Goal: Check status: Check status

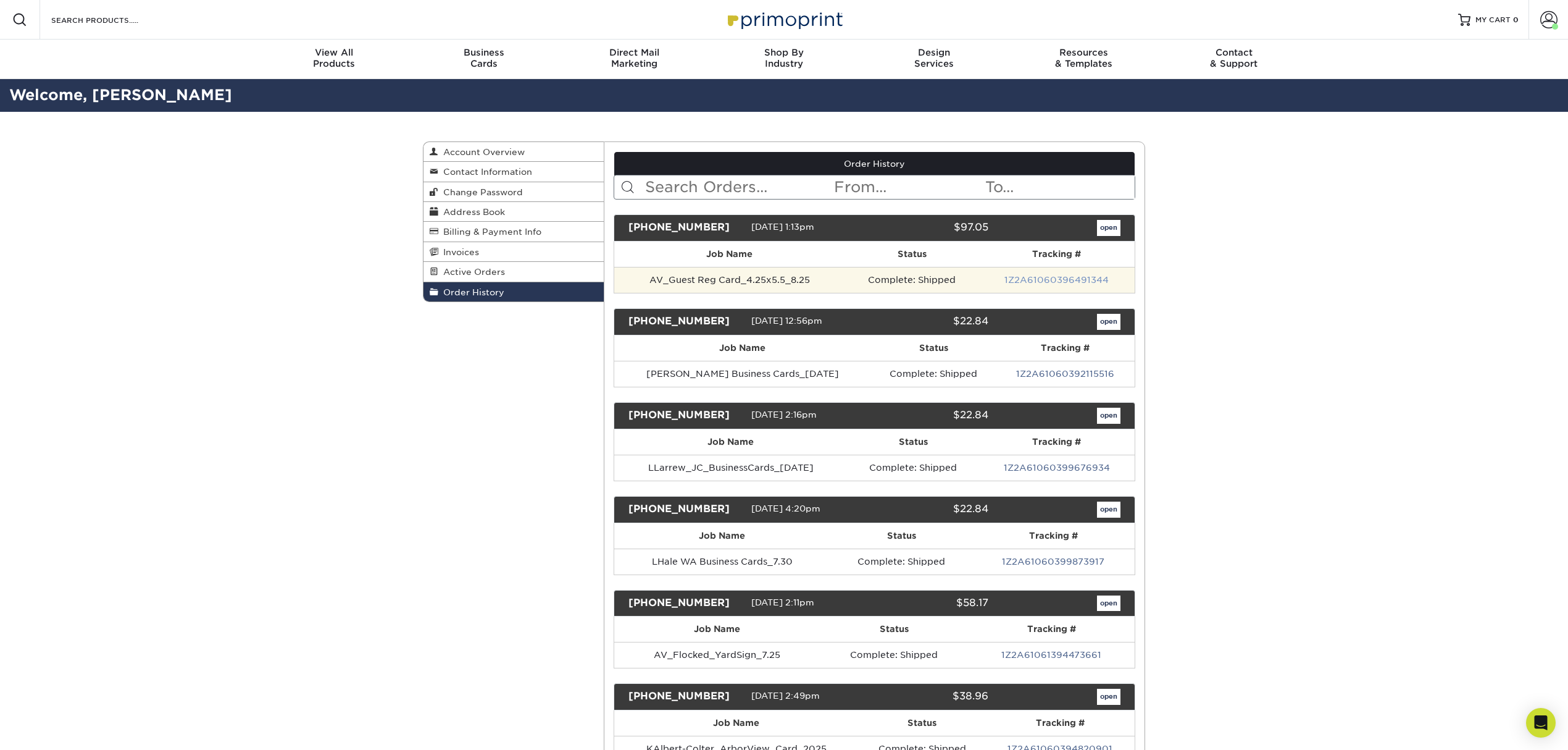
click at [1035, 279] on link "1Z2A61060396491344" at bounding box center [1057, 279] width 104 height 10
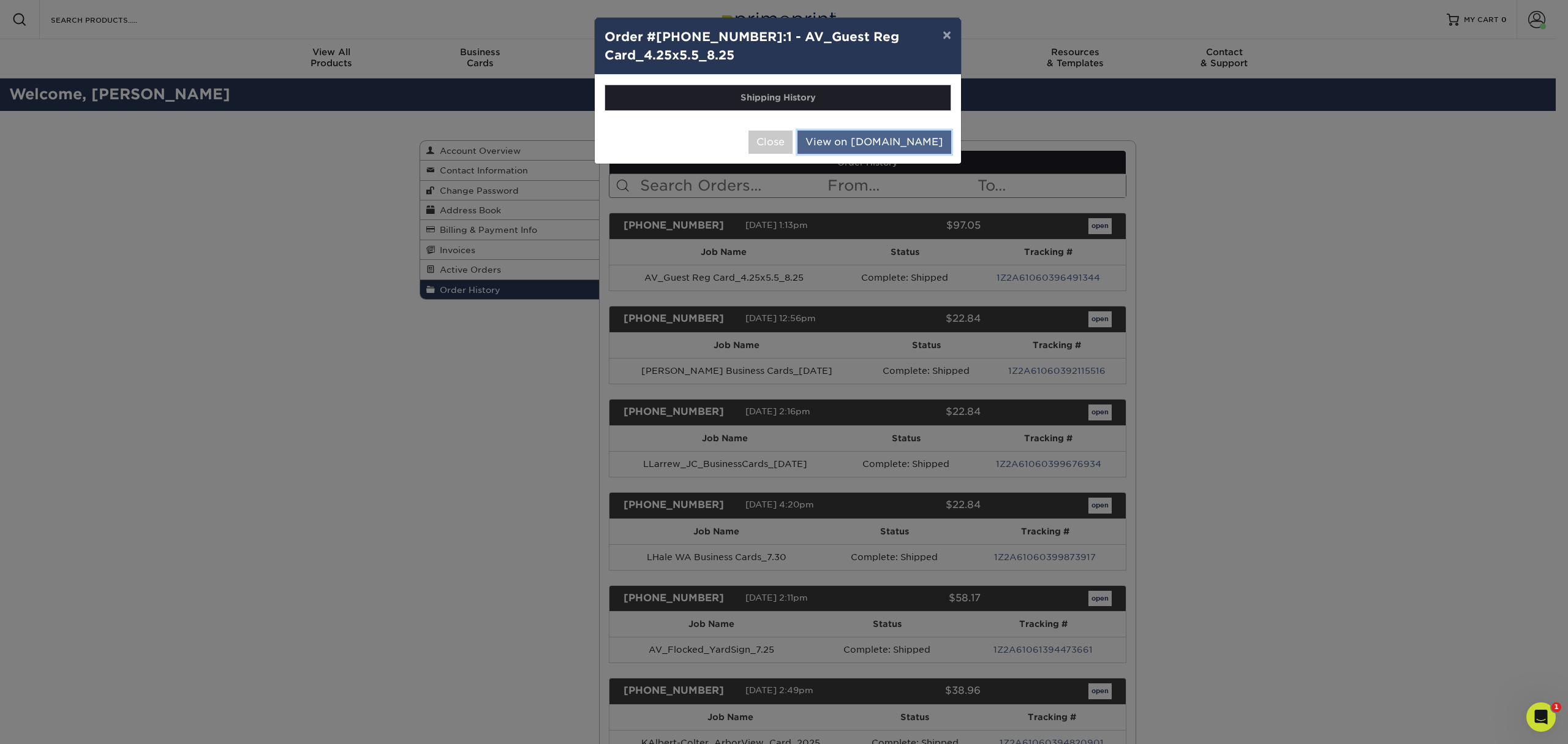
click at [891, 135] on link "View on [DOMAIN_NAME]" at bounding box center [874, 142] width 154 height 23
click at [793, 145] on button "Close" at bounding box center [770, 142] width 44 height 23
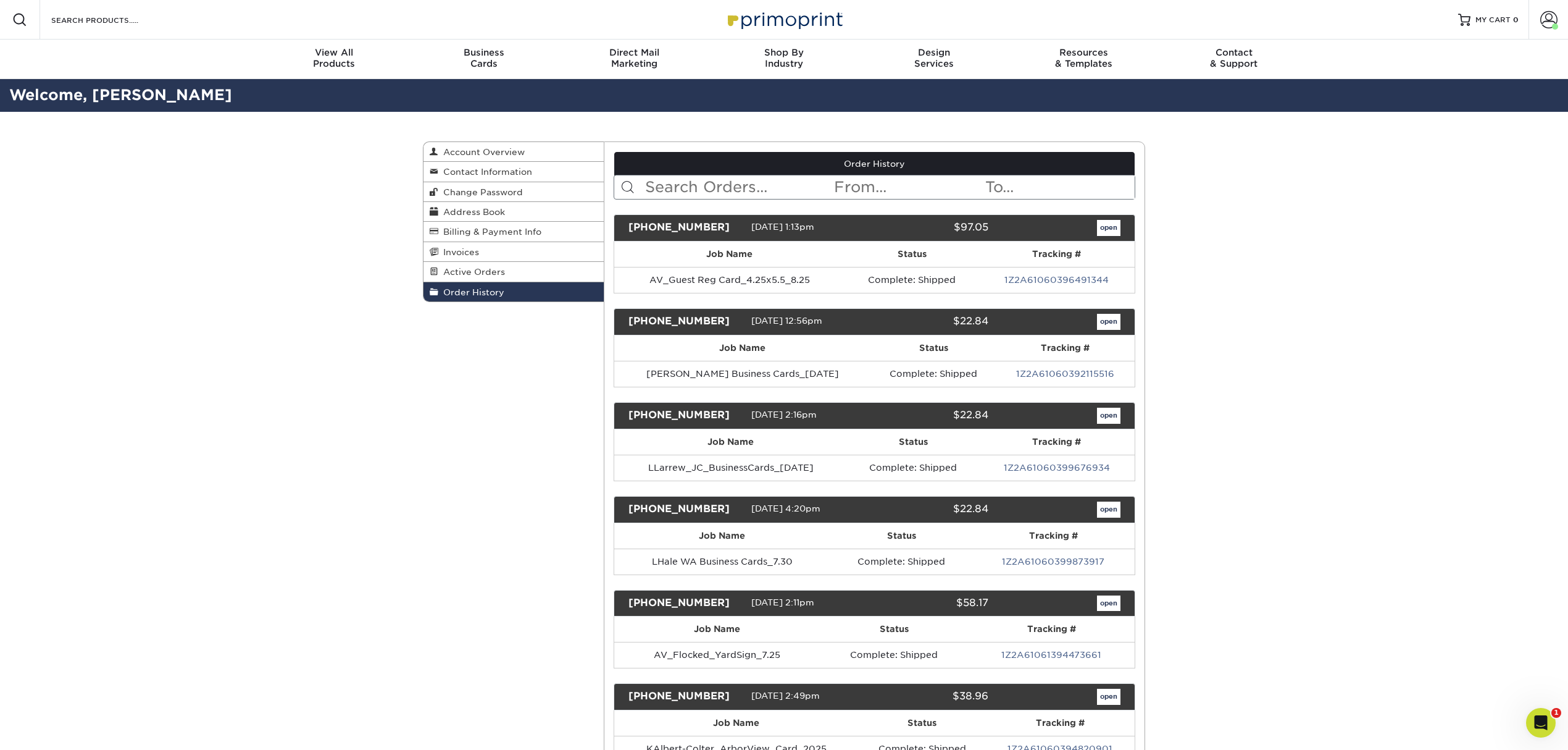
click at [1065, 377] on link "1Z2A61060392115516" at bounding box center [1065, 374] width 98 height 10
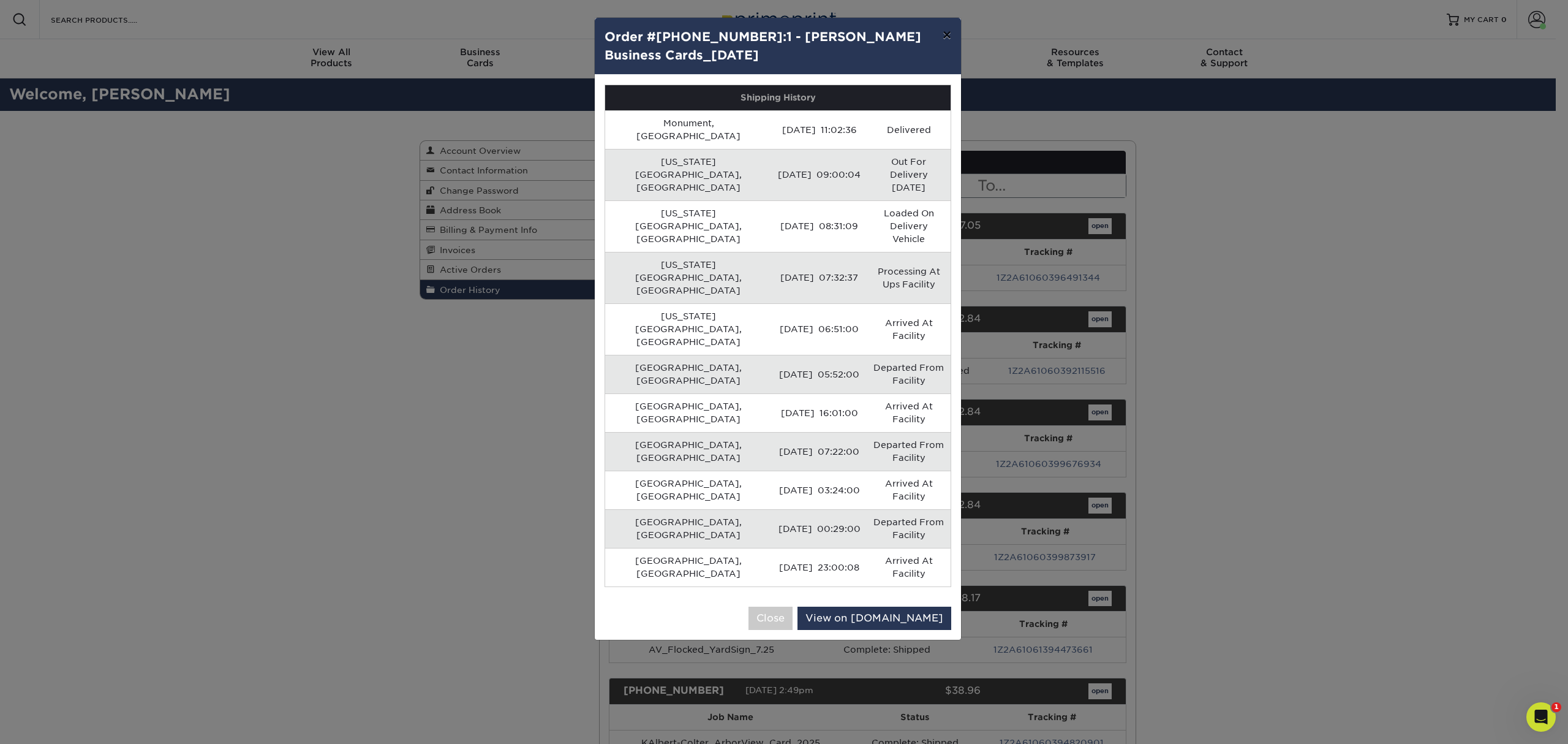
click at [948, 44] on button "×" at bounding box center [946, 35] width 28 height 34
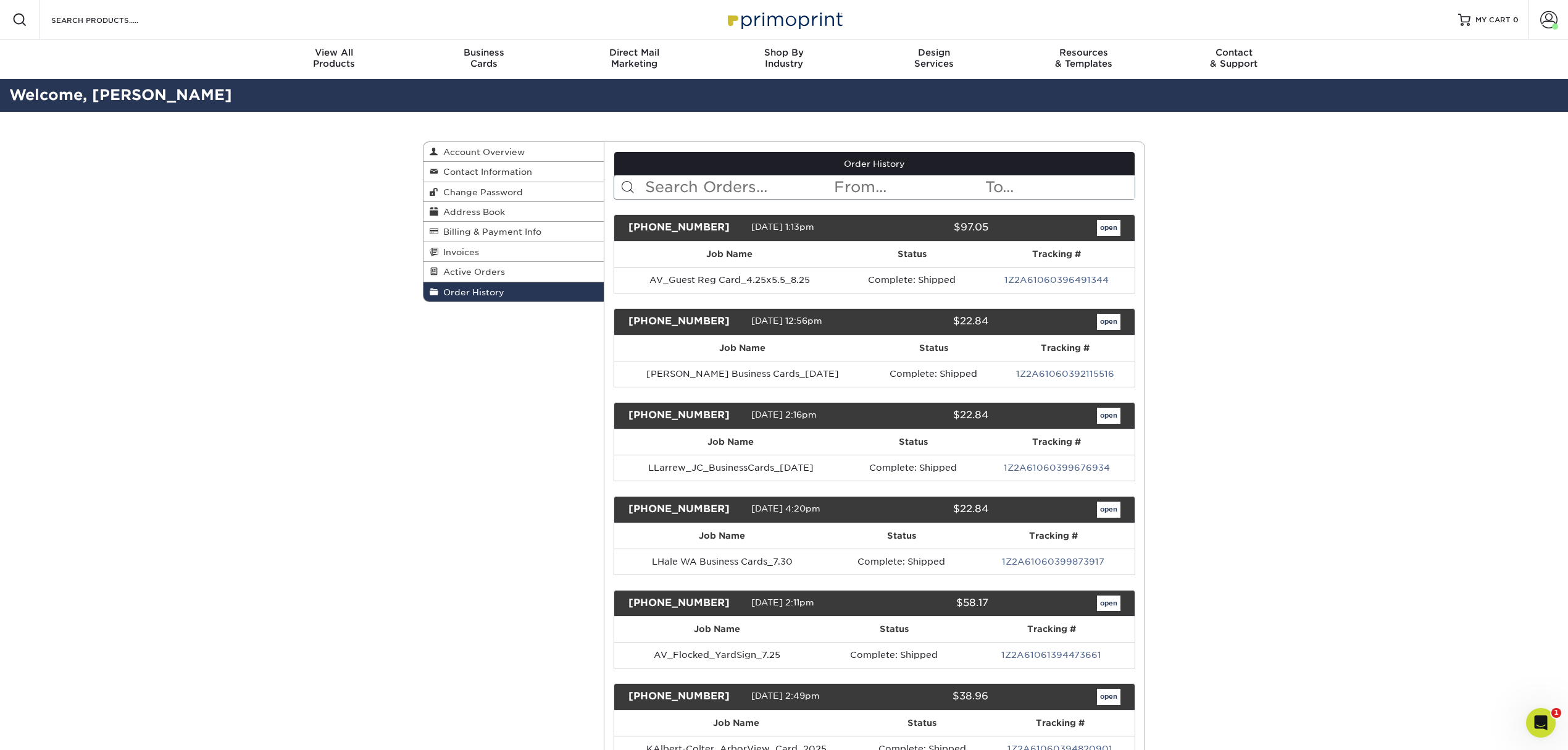
scroll to position [82, 0]
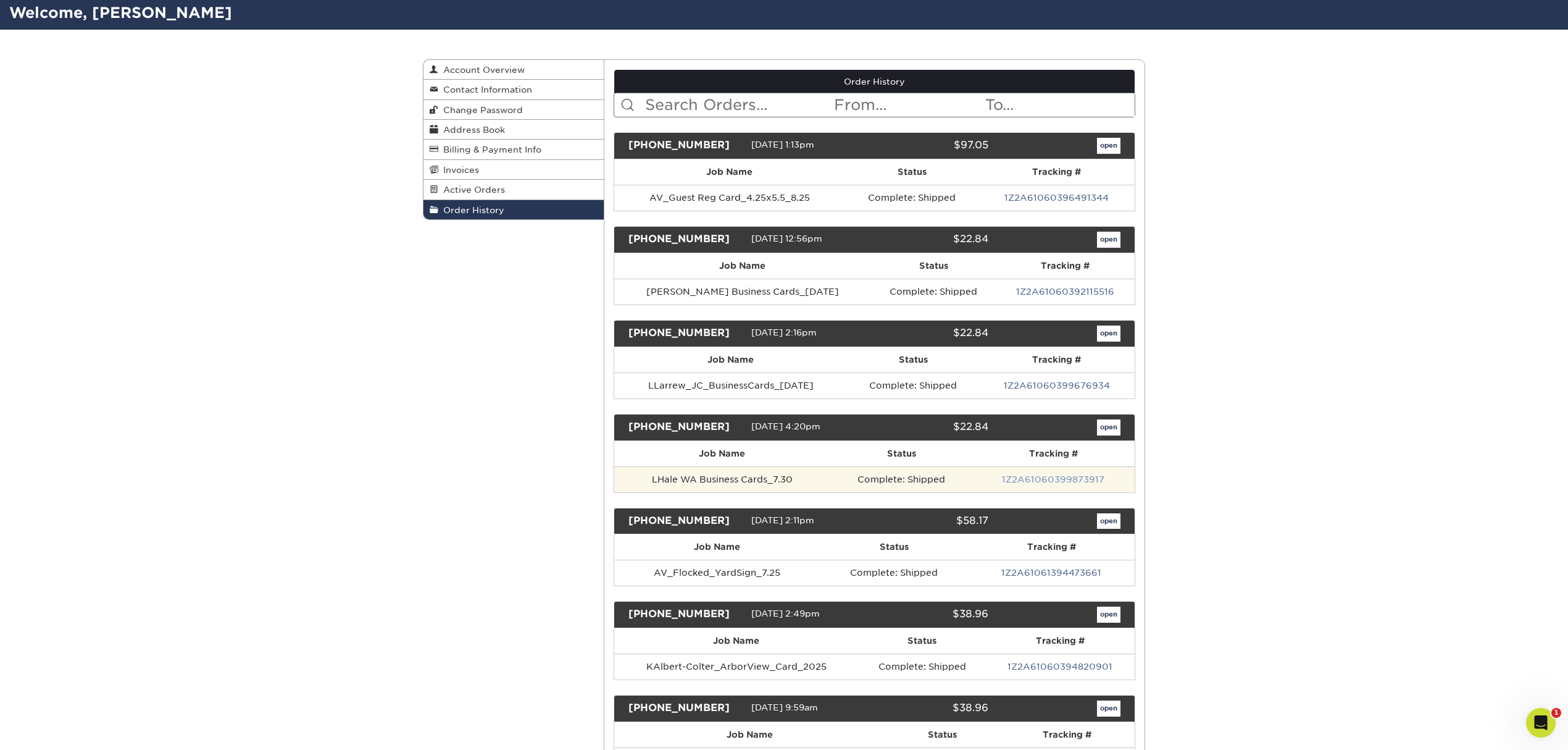
click at [1035, 481] on link "1Z2A61060399873917" at bounding box center [1053, 479] width 102 height 10
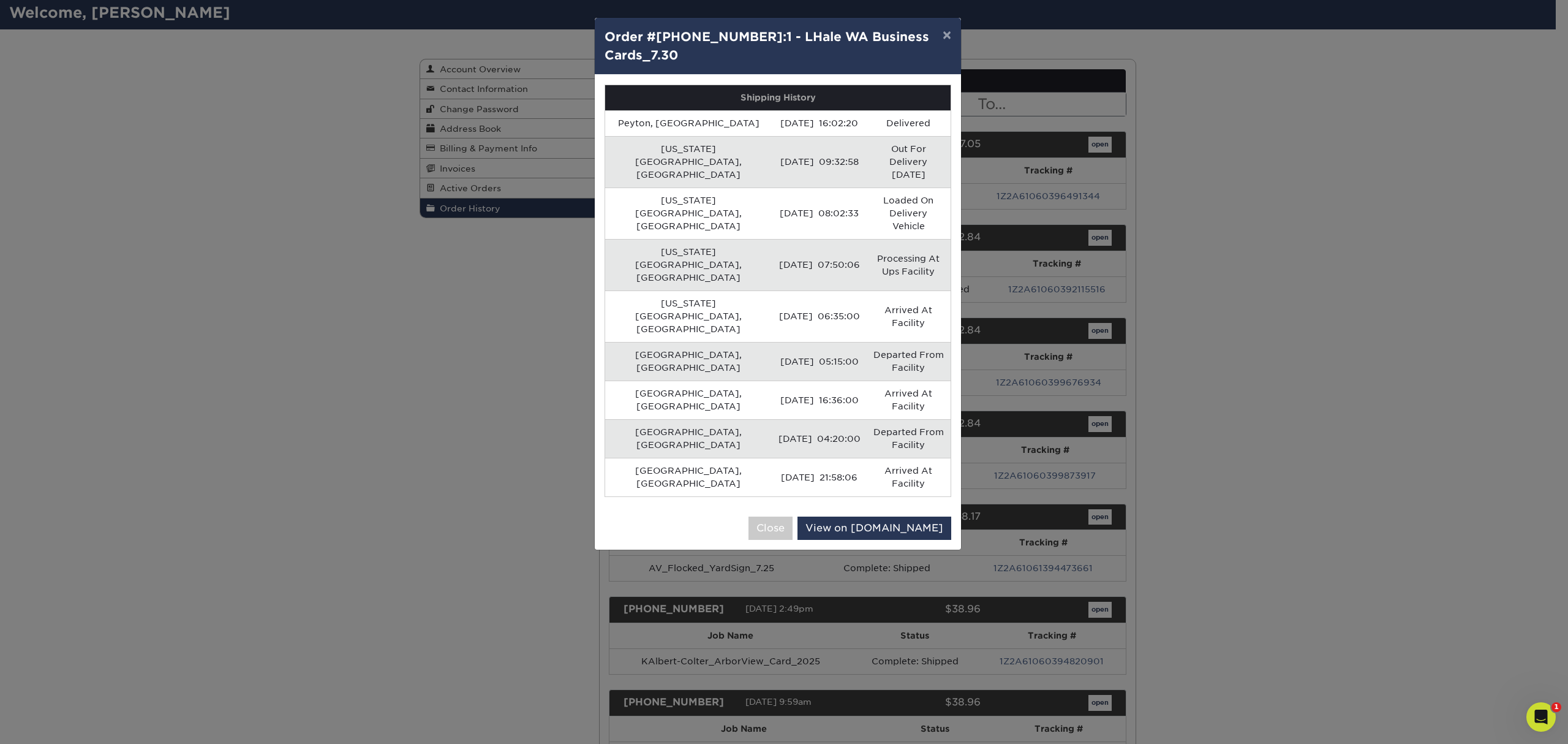
click at [1179, 402] on div "× Order #[PHONE_NUMBER]:1 - LHale WA Business Cards_7.30 Shipping History [PERS…" at bounding box center [784, 372] width 1568 height 744
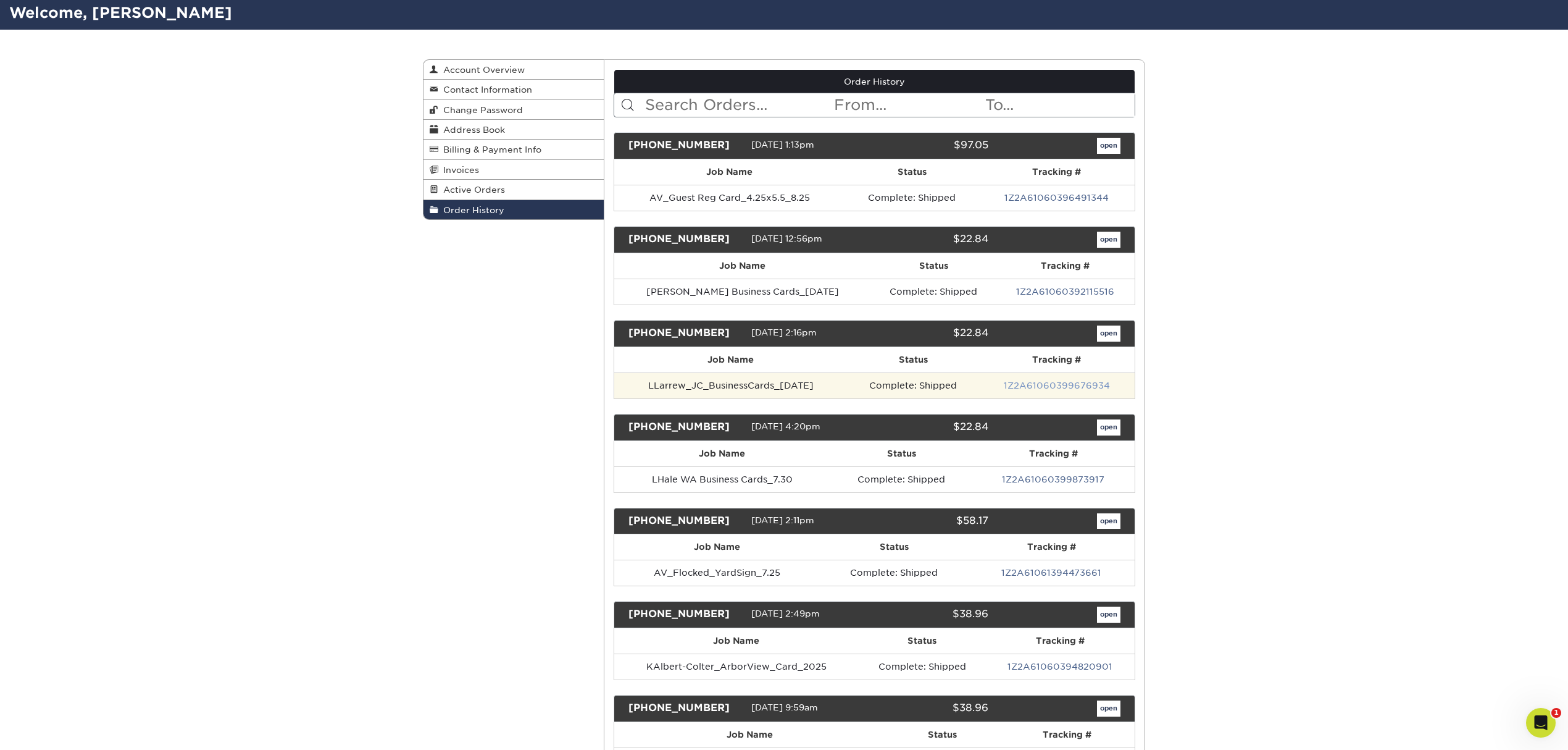
click at [1030, 390] on link "1Z2A61060399676934" at bounding box center [1057, 385] width 106 height 10
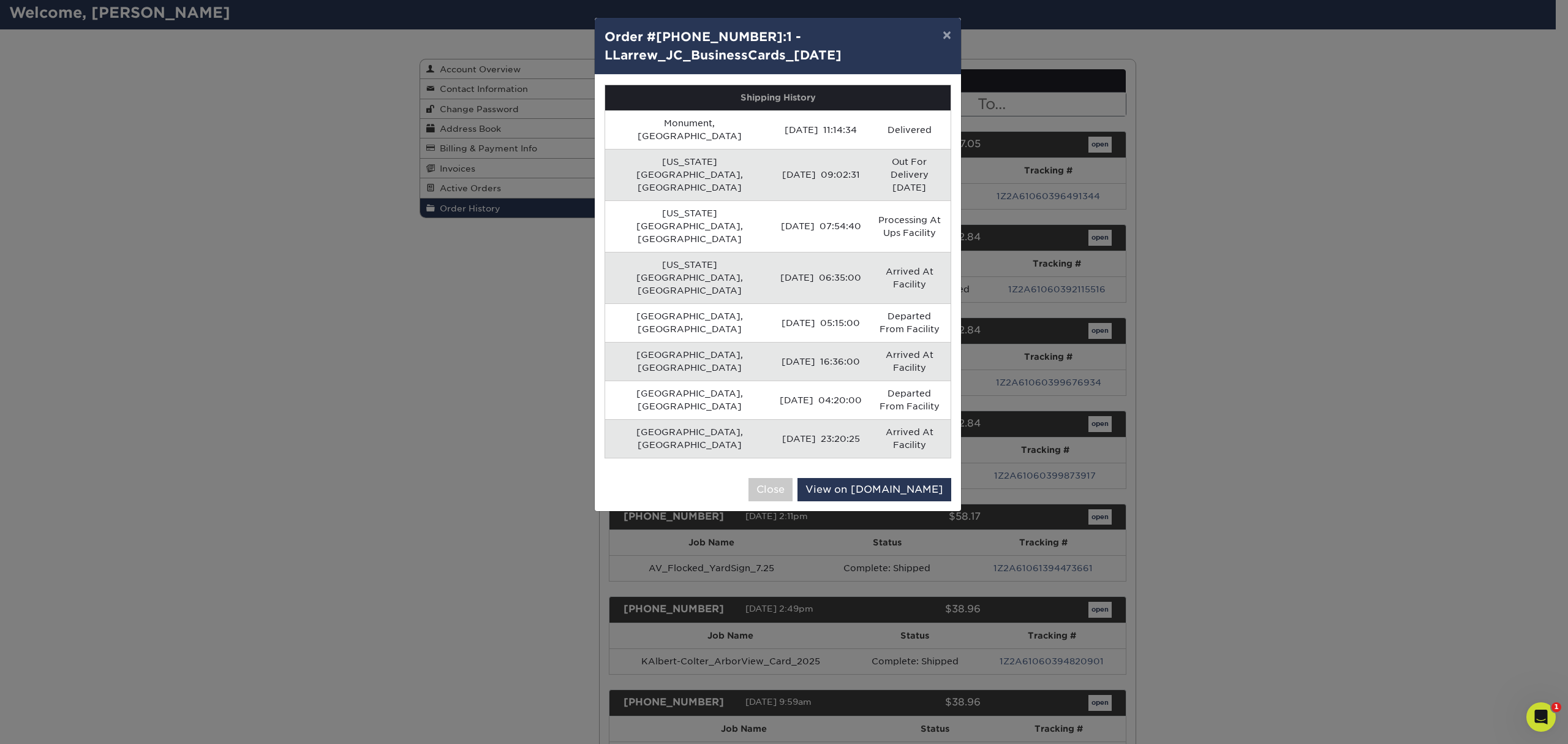
click at [1187, 422] on div "× Order #[PHONE_NUMBER]:1 - LLarrew_JC_BusinessCards_[DATE] Shipping History Mo…" at bounding box center [784, 372] width 1568 height 744
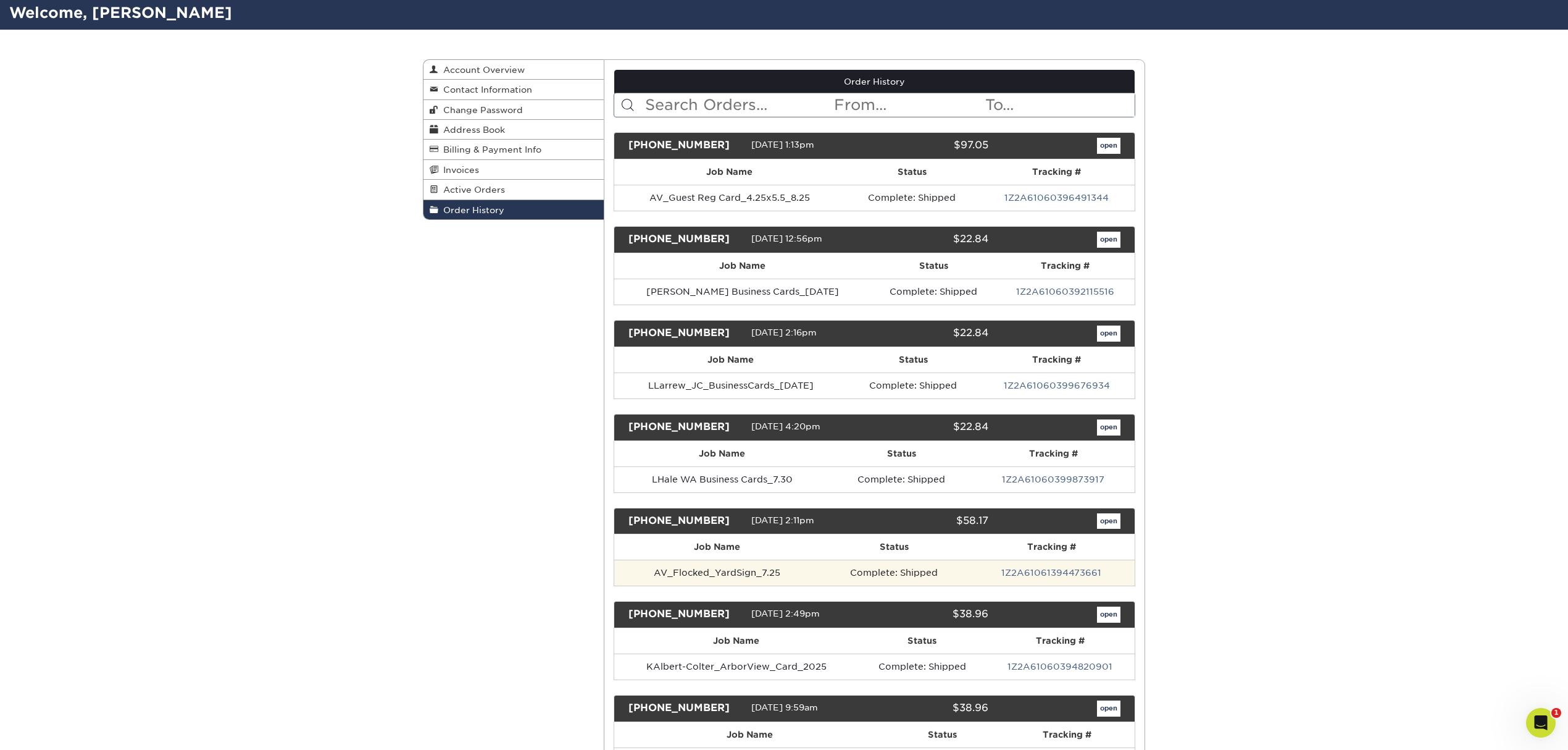
scroll to position [0, 0]
